Goal: Find specific page/section: Find specific page/section

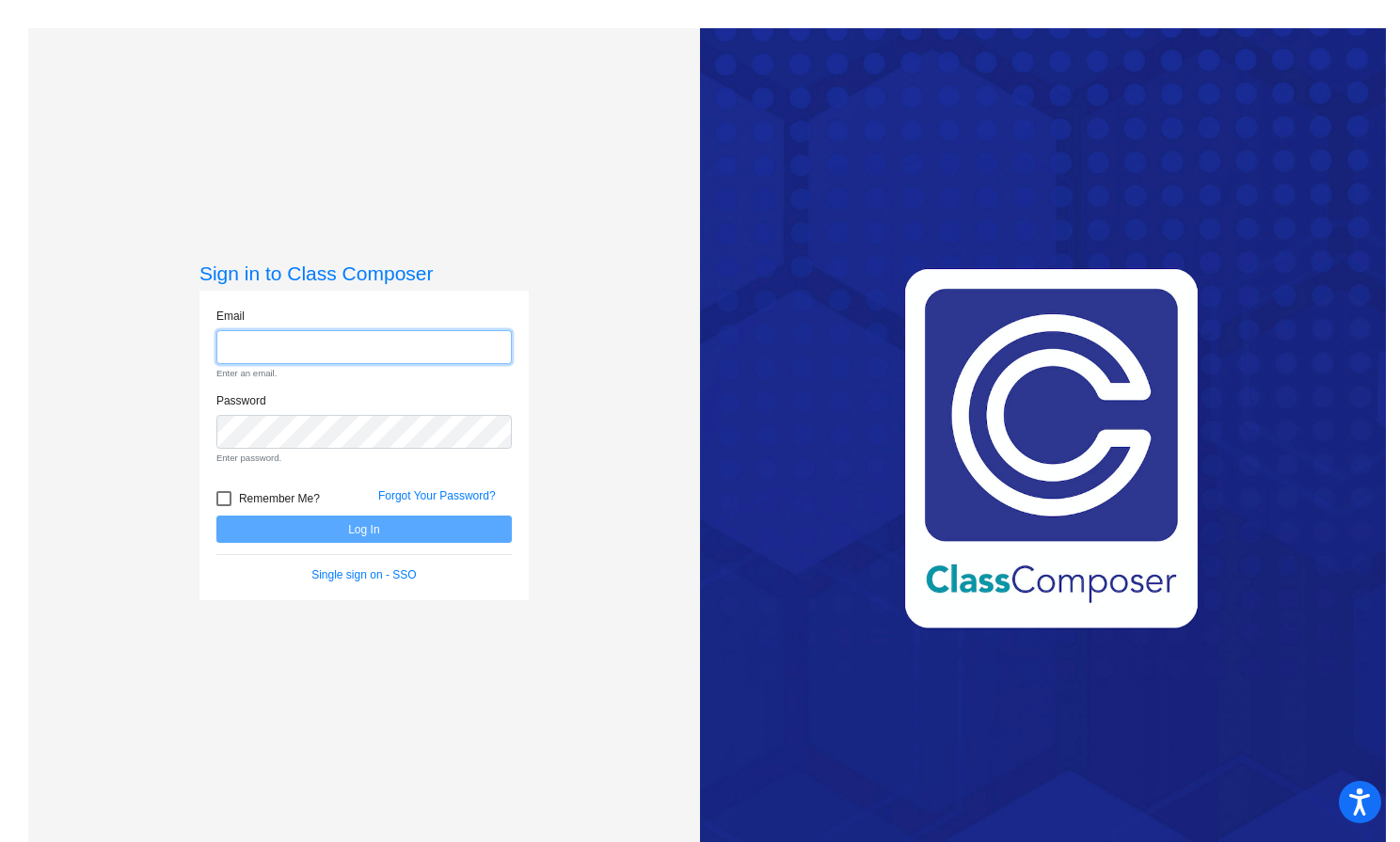
click at [350, 359] on input "email" at bounding box center [363, 348] width 295 height 35
type input "[EMAIL_ADDRESS][DOMAIN_NAME]"
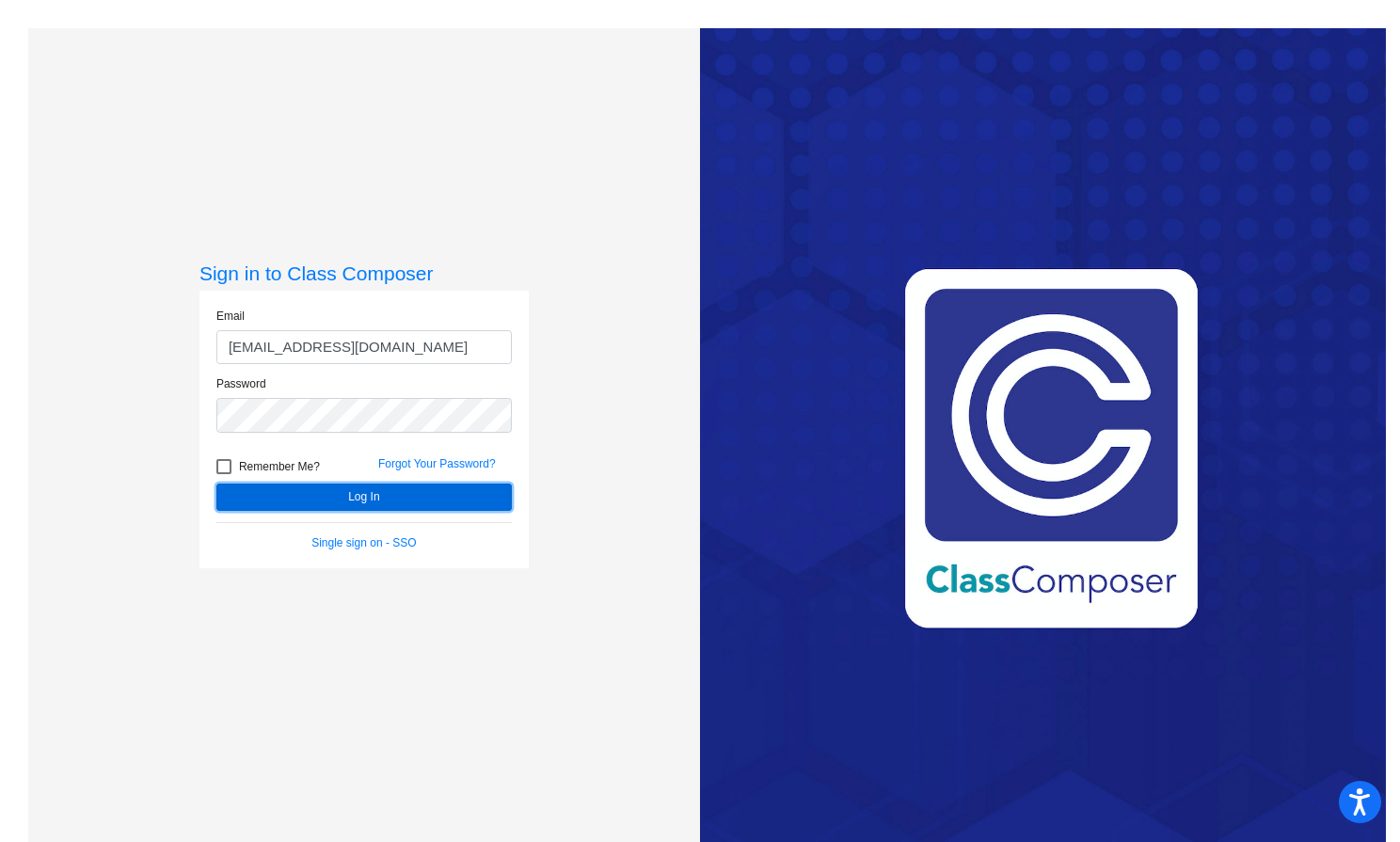
click at [336, 492] on button "Log In" at bounding box center [363, 497] width 295 height 27
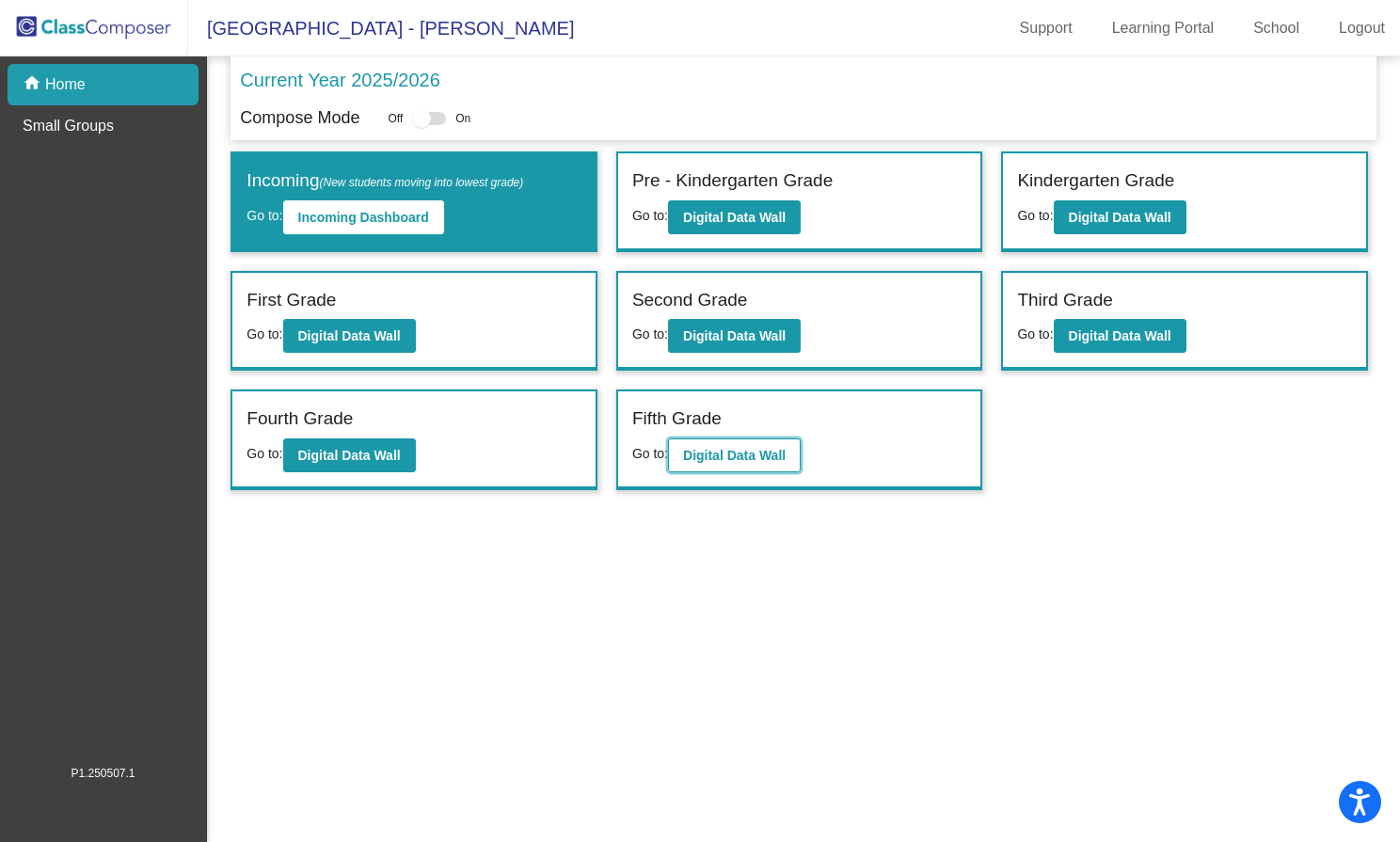
click at [765, 450] on b "Digital Data Wall" at bounding box center [734, 456] width 103 height 15
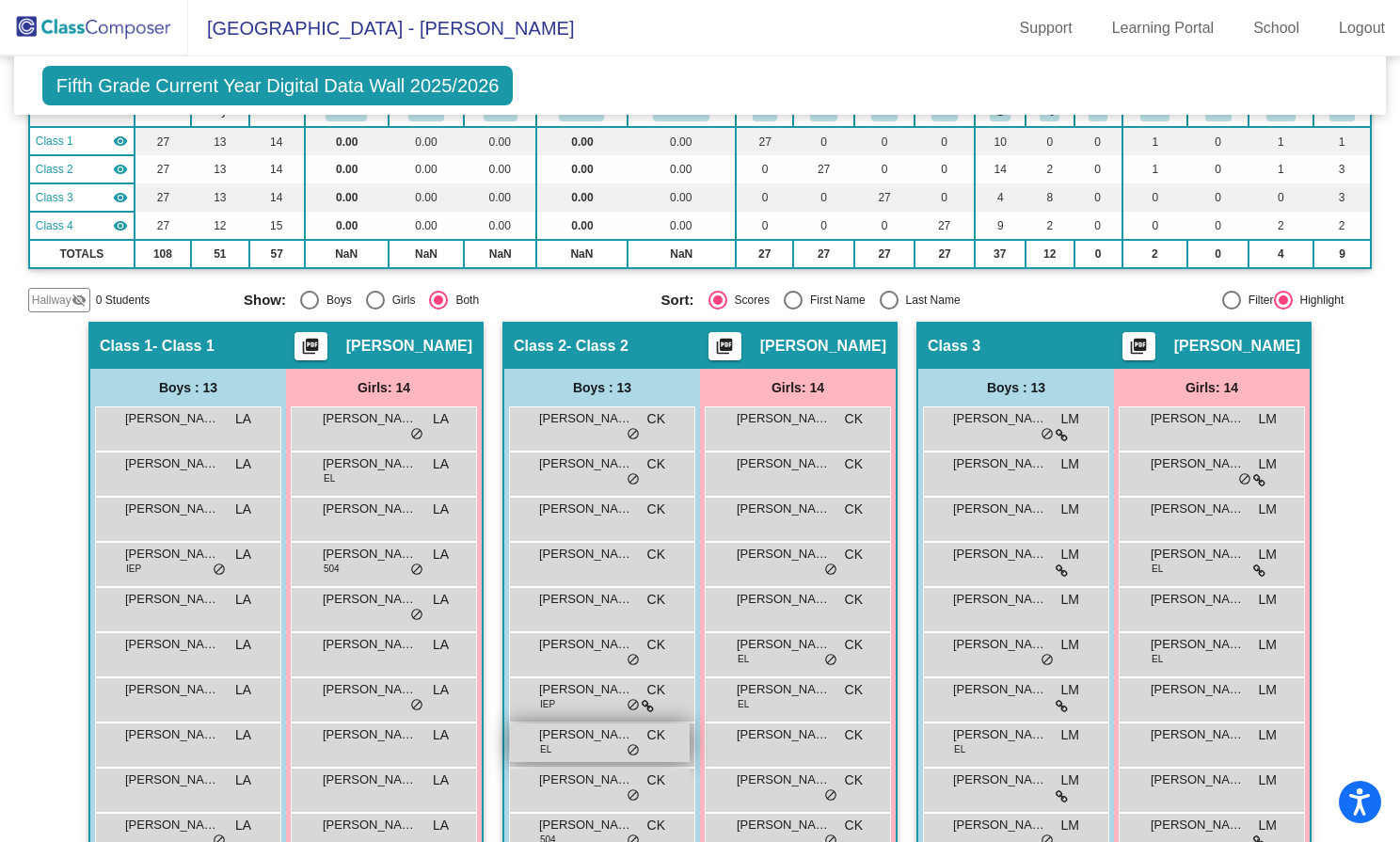
scroll to position [81, 0]
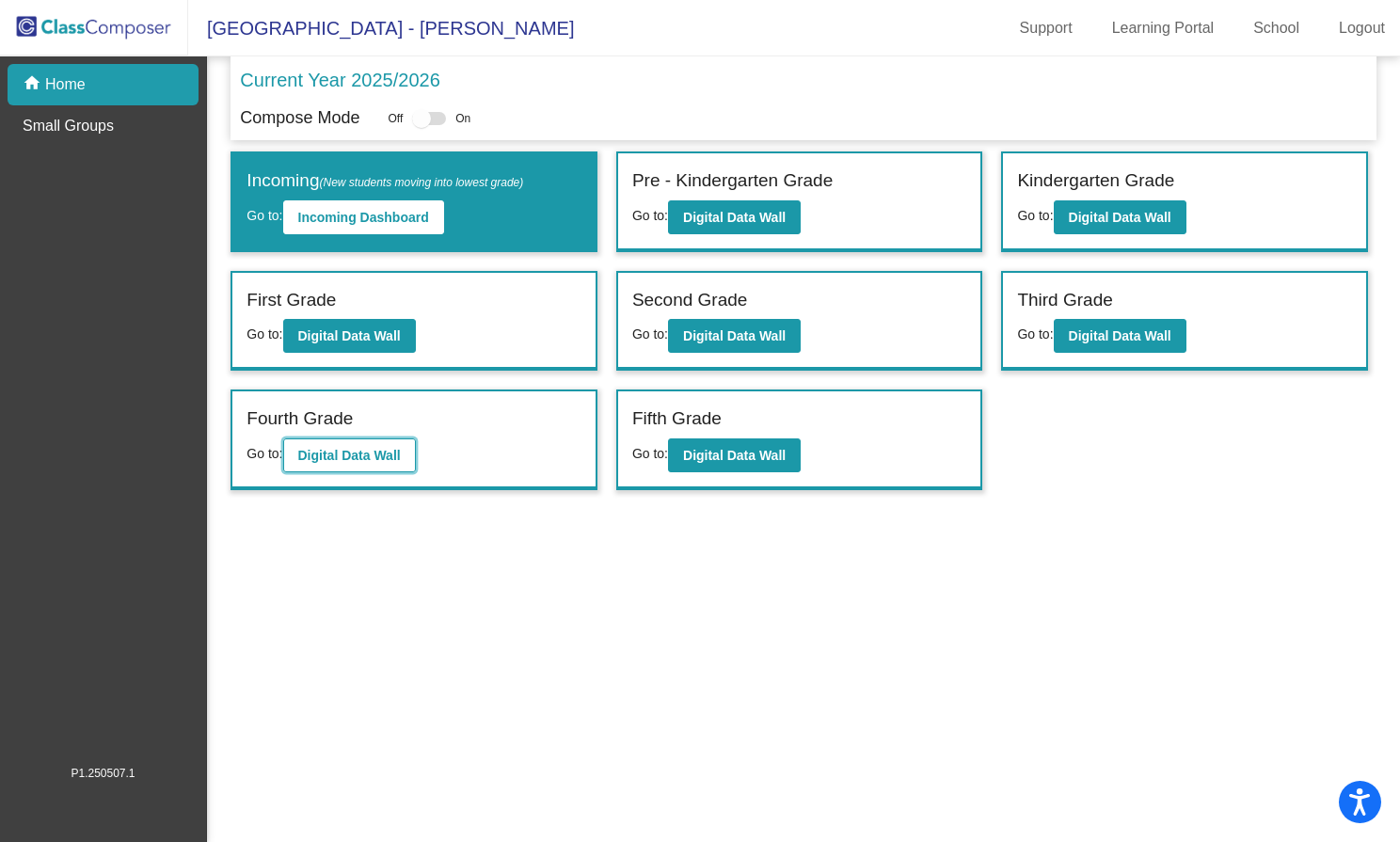
click at [384, 460] on b "Digital Data Wall" at bounding box center [349, 456] width 103 height 15
click at [318, 458] on b "Digital Data Wall" at bounding box center [349, 456] width 103 height 15
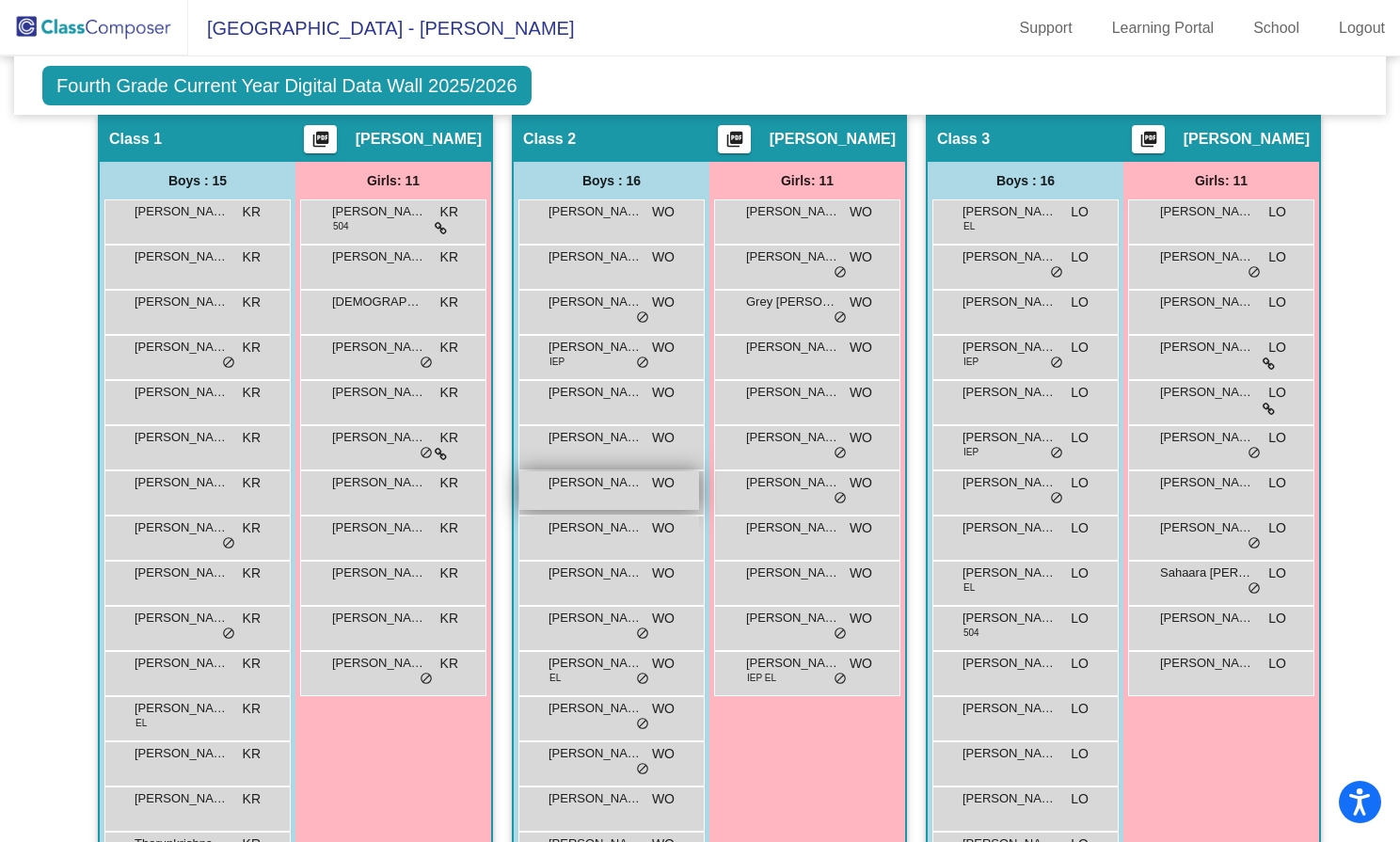
scroll to position [337, 0]
